Goal: Task Accomplishment & Management: Use online tool/utility

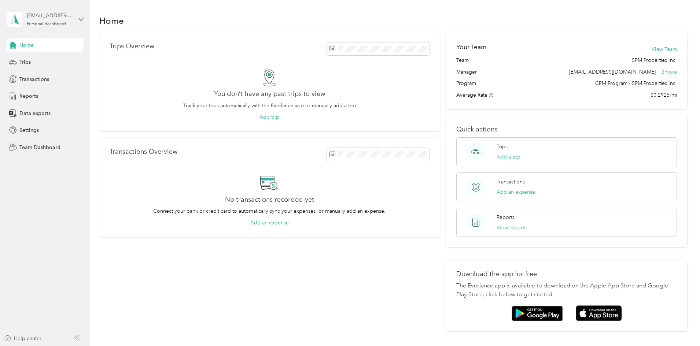
click at [43, 30] on div "[EMAIL_ADDRESS][DOMAIN_NAME] Personal dashboard" at bounding box center [45, 20] width 77 height 26
click at [38, 57] on div "Team dashboard" at bounding box center [32, 58] width 39 height 8
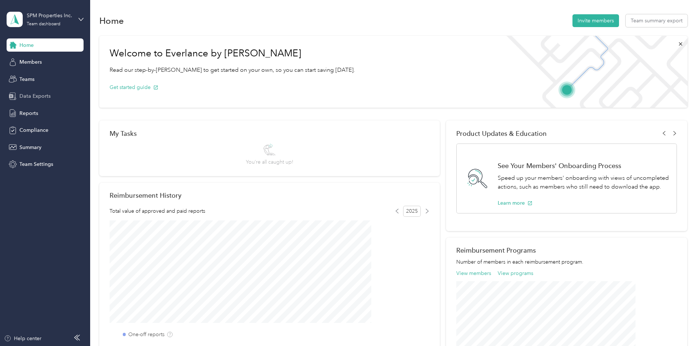
click at [34, 95] on span "Data Exports" at bounding box center [34, 96] width 31 height 8
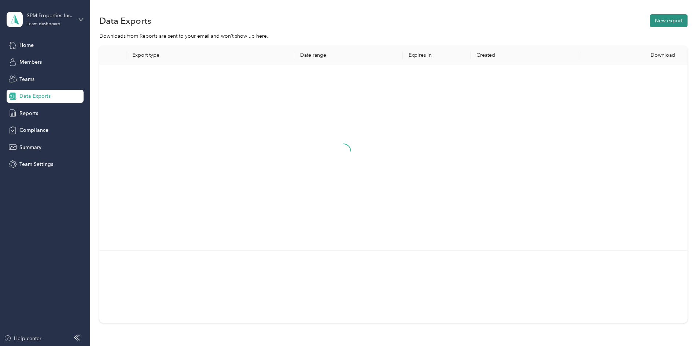
click at [649, 21] on button "New export" at bounding box center [668, 20] width 38 height 13
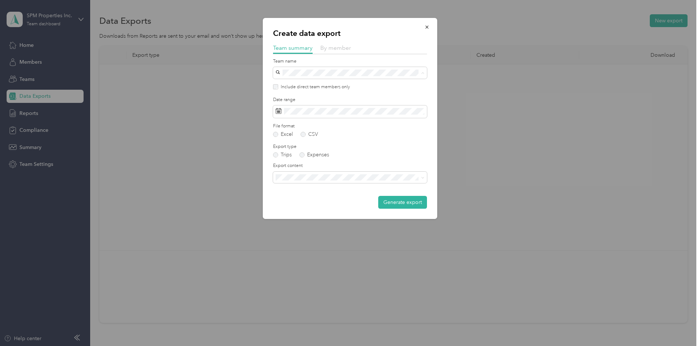
click at [339, 45] on span "By member" at bounding box center [335, 47] width 31 height 7
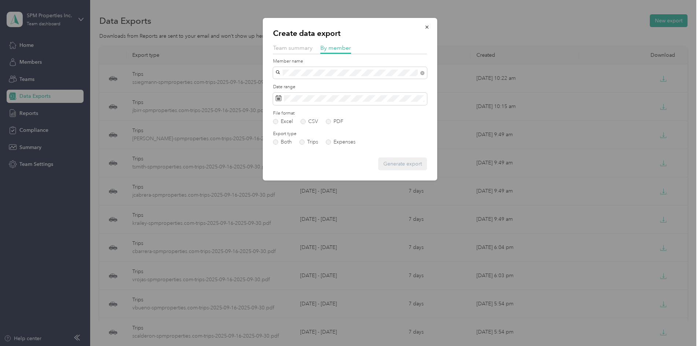
click at [310, 82] on div "[PERSON_NAME]" at bounding box center [350, 86] width 144 height 8
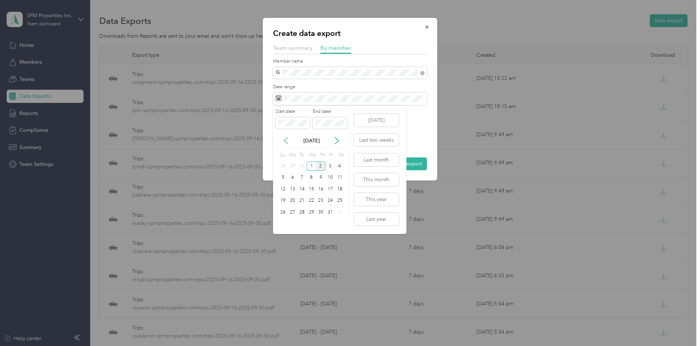
click at [286, 139] on icon at bounding box center [286, 140] width 4 height 7
click at [305, 188] on div "16" at bounding box center [302, 189] width 10 height 9
click at [303, 207] on div "30" at bounding box center [302, 213] width 10 height 12
click at [303, 210] on div "30" at bounding box center [302, 212] width 10 height 9
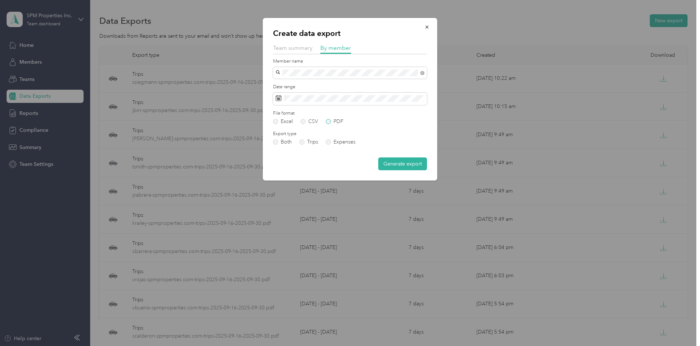
click at [340, 121] on label "PDF" at bounding box center [335, 121] width 18 height 5
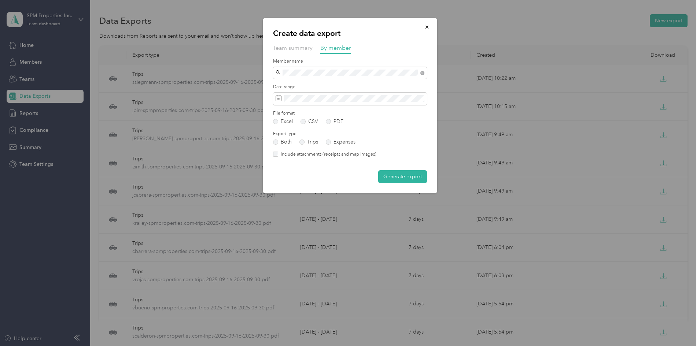
click at [321, 155] on label "Include attachments (receipts and map images)" at bounding box center [327, 154] width 98 height 7
click at [392, 177] on button "Generate export" at bounding box center [402, 176] width 49 height 13
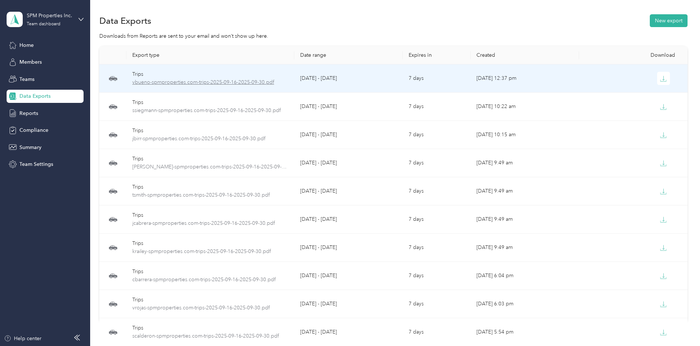
click at [261, 80] on span "vbueno-spmproperties.com-trips-2025-09-16-2025-09-30.pdf" at bounding box center [210, 82] width 156 height 8
click at [660, 77] on icon "button" at bounding box center [663, 78] width 7 height 7
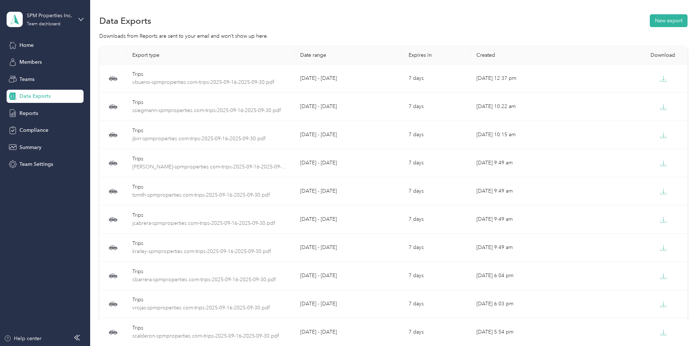
click at [616, 12] on div "Data Exports New export Downloads from Reports are sent to your email and won’t…" at bounding box center [393, 194] width 606 height 389
click at [649, 21] on button "New export" at bounding box center [668, 20] width 38 height 13
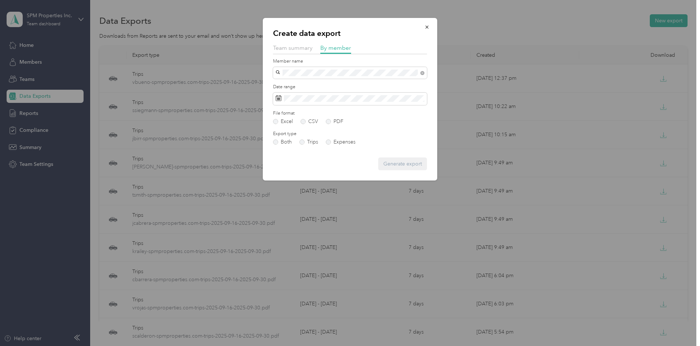
click at [314, 85] on div "[PERSON_NAME]" at bounding box center [350, 86] width 144 height 8
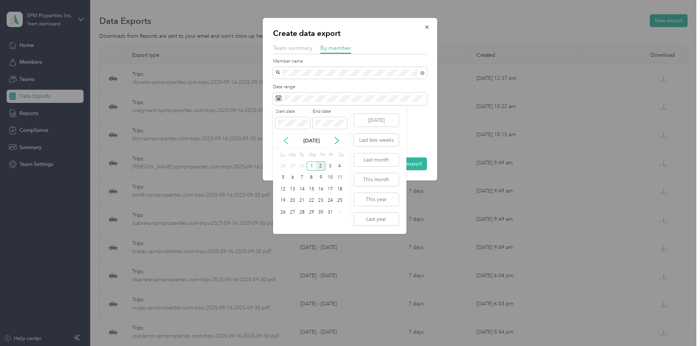
click at [289, 143] on icon at bounding box center [285, 140] width 7 height 7
click at [301, 188] on div "16" at bounding box center [302, 189] width 10 height 9
click at [302, 211] on div "30" at bounding box center [302, 212] width 10 height 9
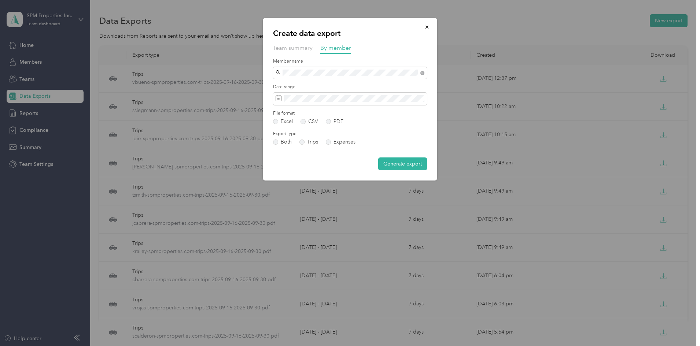
click at [340, 118] on div "File format Excel CSV PDF" at bounding box center [350, 117] width 154 height 14
click at [335, 124] on label "PDF" at bounding box center [335, 121] width 18 height 5
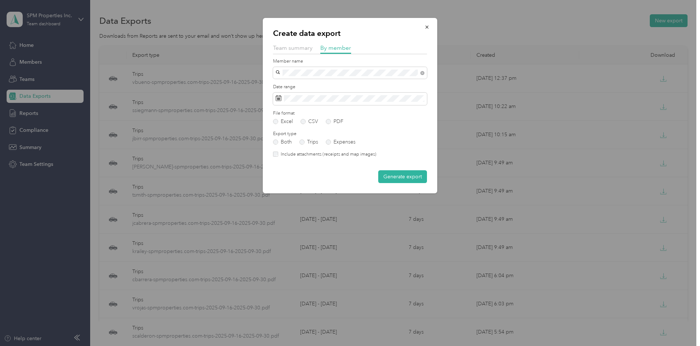
click at [324, 155] on label "Include attachments (receipts and map images)" at bounding box center [327, 154] width 98 height 7
click at [405, 180] on button "Generate export" at bounding box center [402, 176] width 49 height 13
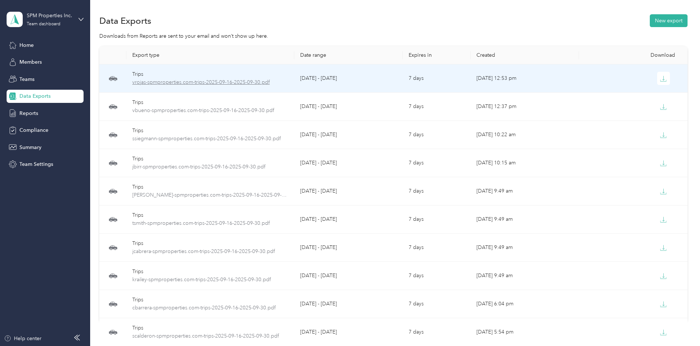
click at [199, 81] on span "vrojas-spmproperties.com-trips-2025-09-16-2025-09-30.pdf" at bounding box center [210, 82] width 156 height 8
click at [660, 75] on icon "button" at bounding box center [663, 78] width 7 height 7
